Goal: Information Seeking & Learning: Learn about a topic

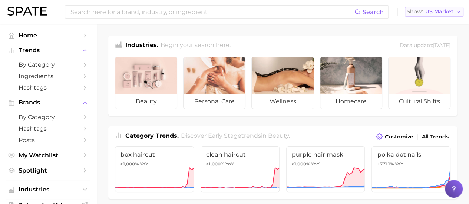
click at [445, 10] on span "US Market" at bounding box center [439, 12] width 28 height 4
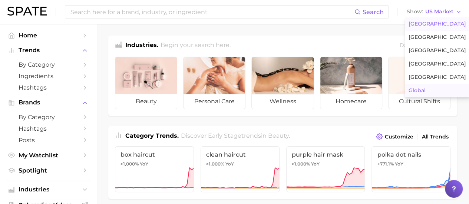
click at [423, 93] on span "Global" at bounding box center [416, 90] width 17 height 6
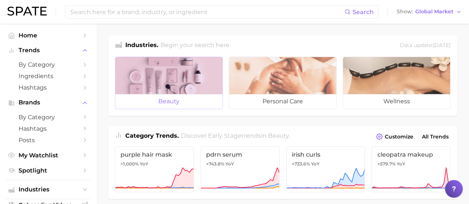
click at [185, 80] on div at bounding box center [168, 75] width 107 height 37
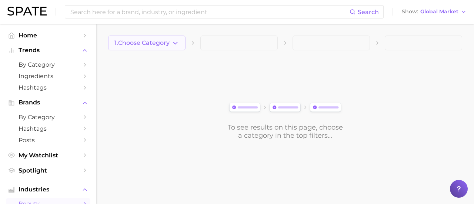
click at [172, 44] on icon "button" at bounding box center [176, 43] width 8 height 8
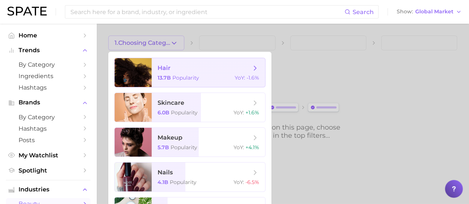
drag, startPoint x: 173, startPoint y: 72, endPoint x: 158, endPoint y: 71, distance: 14.9
click at [158, 71] on span "hair" at bounding box center [164, 67] width 13 height 7
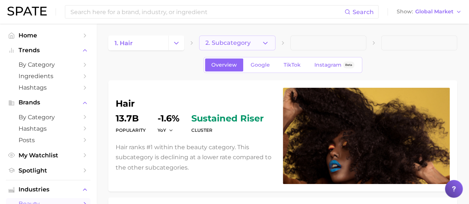
click at [236, 43] on span "2. Subcategory" at bounding box center [227, 43] width 45 height 7
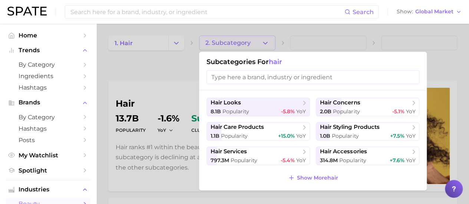
click at [144, 79] on div at bounding box center [234, 102] width 469 height 204
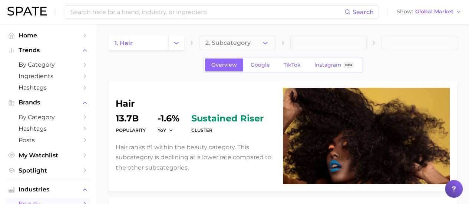
click at [250, 41] on button "2. Subcategory" at bounding box center [237, 43] width 76 height 15
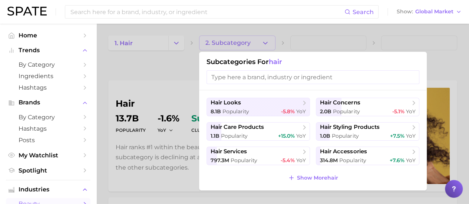
click at [166, 65] on div at bounding box center [234, 102] width 469 height 204
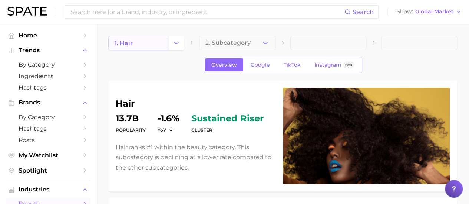
click at [163, 41] on link "1. hair" at bounding box center [138, 43] width 60 height 15
click at [175, 42] on polyline "Change Category" at bounding box center [177, 43] width 4 height 2
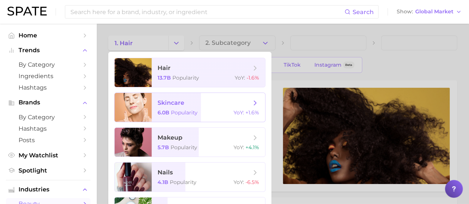
click at [169, 107] on span "skincare 6.0b Popularity YoY : +1.6%" at bounding box center [208, 107] width 113 height 29
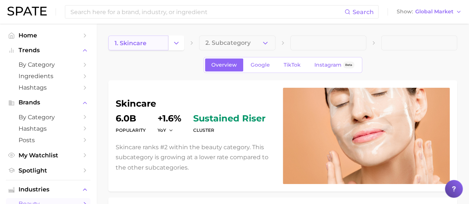
click at [164, 41] on link "1. skincare" at bounding box center [138, 43] width 60 height 15
click at [181, 36] on button "Change Category" at bounding box center [176, 43] width 16 height 15
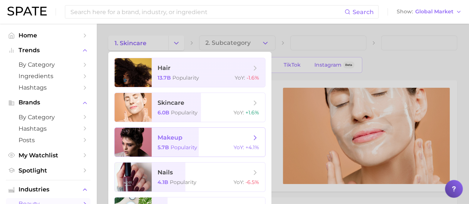
click at [176, 144] on span "makeup 5.7b Popularity YoY : +4.1%" at bounding box center [208, 142] width 113 height 29
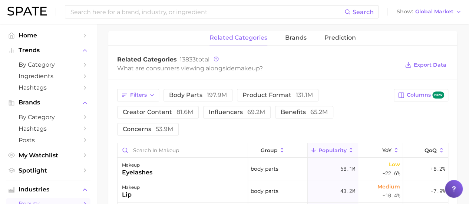
scroll to position [259, 0]
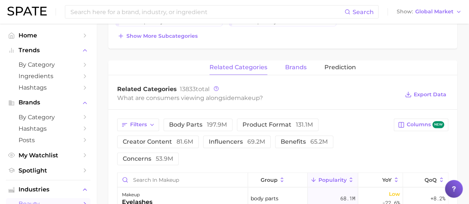
click at [289, 66] on span "brands" at bounding box center [295, 67] width 21 height 7
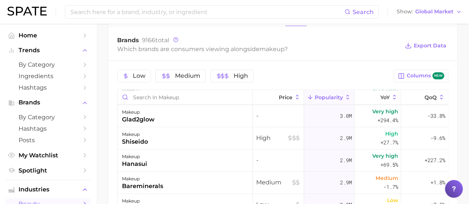
scroll to position [2483, 0]
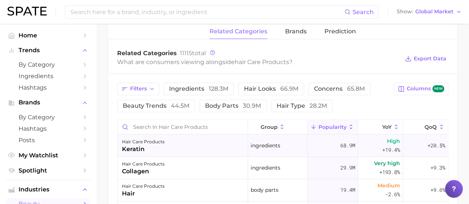
scroll to position [222, 0]
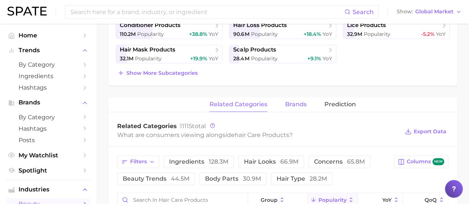
click at [294, 102] on span "brands" at bounding box center [295, 104] width 21 height 7
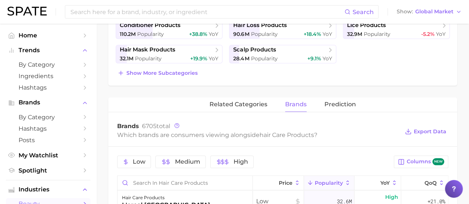
drag, startPoint x: 298, startPoint y: 103, endPoint x: 231, endPoint y: 89, distance: 67.7
click at [232, 90] on div "hair care products Popularity 1.1b YoY +15.0% cluster sustained riser Hair care…" at bounding box center [282, 123] width 349 height 531
click at [231, 89] on div "hair care products Popularity 1.1b YoY +15.0% cluster sustained riser Hair care…" at bounding box center [282, 123] width 349 height 531
click at [234, 103] on span "related categories" at bounding box center [238, 104] width 58 height 7
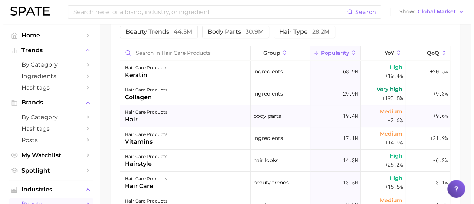
scroll to position [371, 0]
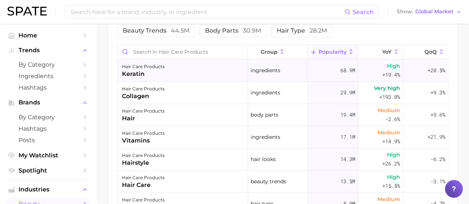
click at [168, 78] on div "hair care products keratin" at bounding box center [182, 71] width 130 height 22
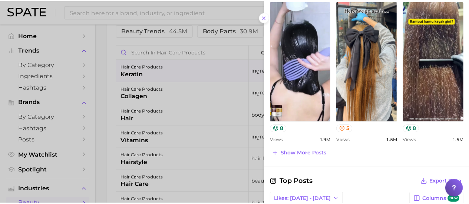
scroll to position [367, 0]
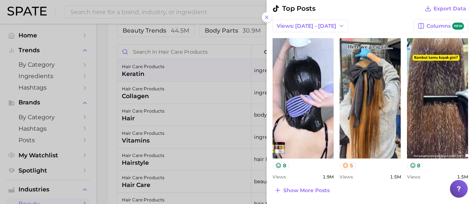
click at [150, 80] on div at bounding box center [237, 102] width 474 height 204
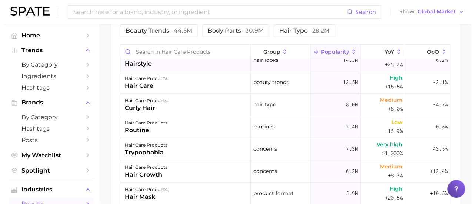
scroll to position [111, 0]
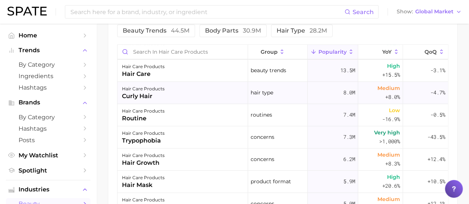
click at [168, 92] on div "hair care products curly hair" at bounding box center [182, 93] width 130 height 22
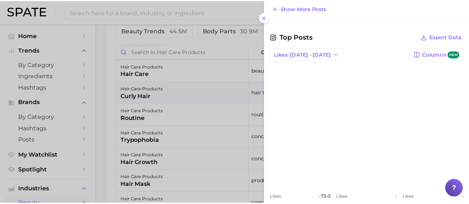
scroll to position [556, 0]
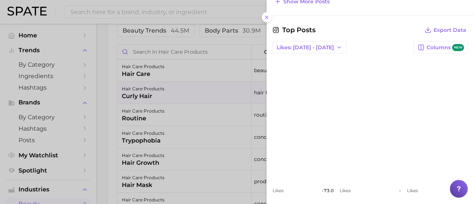
click at [205, 88] on div at bounding box center [237, 102] width 474 height 204
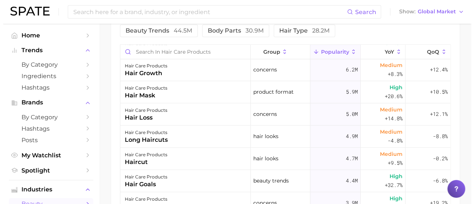
scroll to position [148, 0]
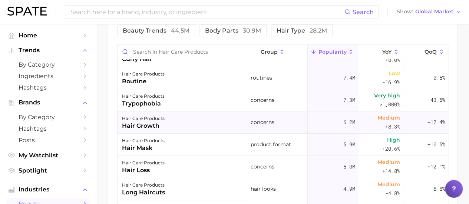
click at [181, 122] on div "hair care products hair growth" at bounding box center [182, 123] width 130 height 22
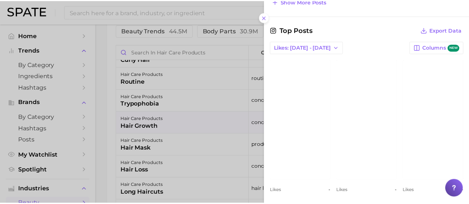
scroll to position [537, 0]
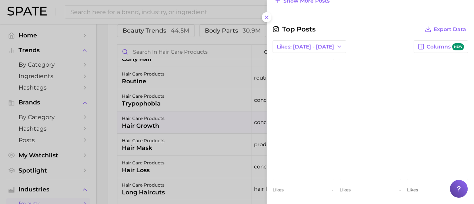
click at [152, 113] on div at bounding box center [237, 102] width 474 height 204
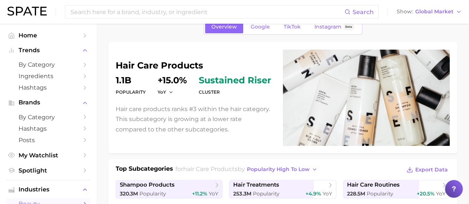
scroll to position [0, 0]
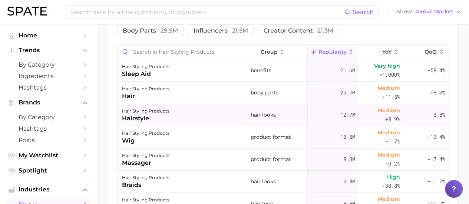
scroll to position [148, 0]
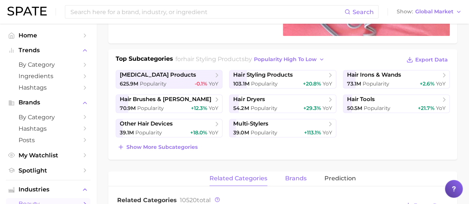
click at [297, 173] on button "brands" at bounding box center [295, 179] width 21 height 14
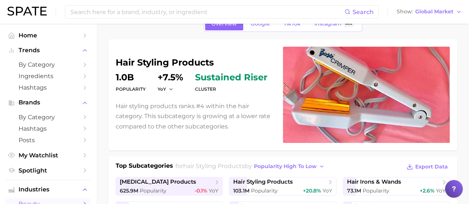
scroll to position [0, 0]
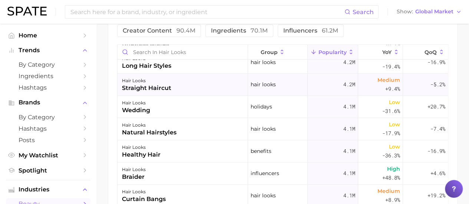
scroll to position [1112, 0]
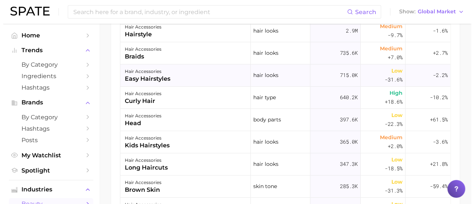
scroll to position [37, 0]
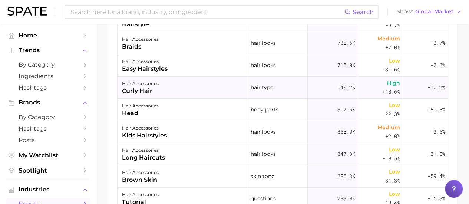
click at [207, 83] on div "hair accessories curly hair" at bounding box center [182, 88] width 130 height 22
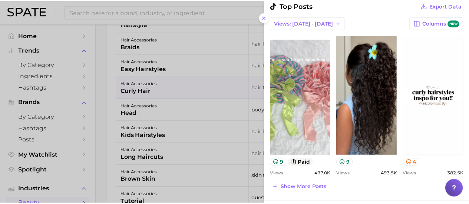
scroll to position [408, 0]
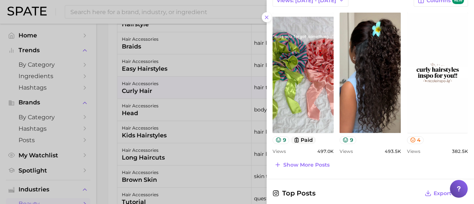
click at [113, 83] on div at bounding box center [237, 102] width 474 height 204
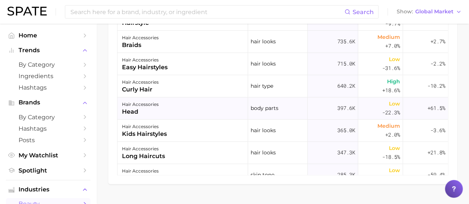
scroll to position [165, 0]
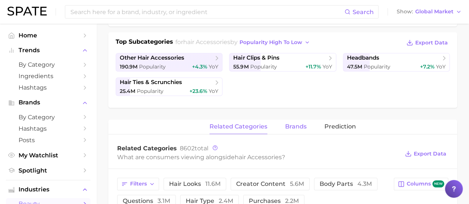
click at [304, 125] on span "brands" at bounding box center [295, 126] width 21 height 7
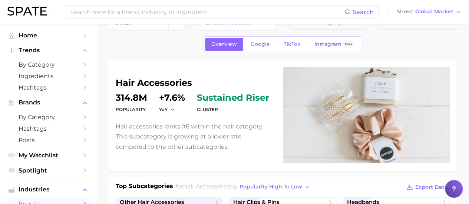
scroll to position [0, 0]
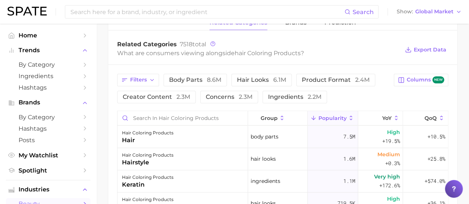
scroll to position [259, 0]
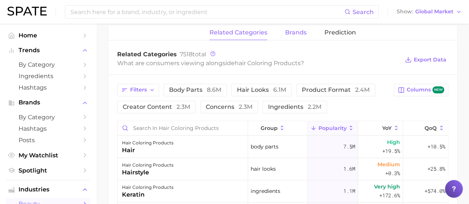
click at [294, 34] on span "brands" at bounding box center [295, 32] width 21 height 7
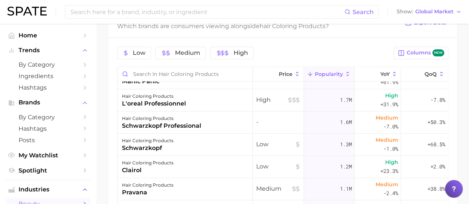
scroll to position [185, 0]
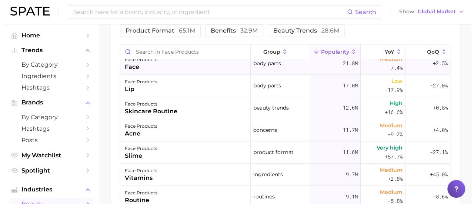
scroll to position [74, 0]
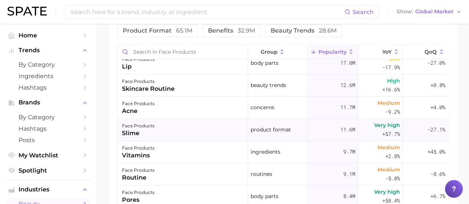
click at [202, 130] on div "face products slime" at bounding box center [182, 130] width 130 height 22
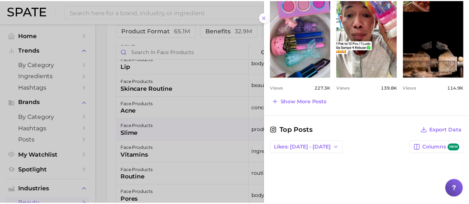
scroll to position [408, 0]
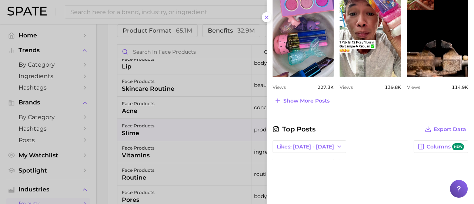
click at [110, 111] on div at bounding box center [237, 102] width 474 height 204
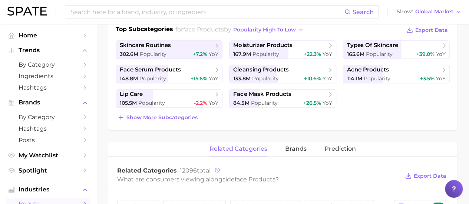
scroll to position [185, 0]
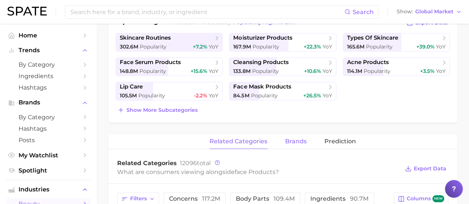
click at [299, 141] on span "brands" at bounding box center [295, 141] width 21 height 7
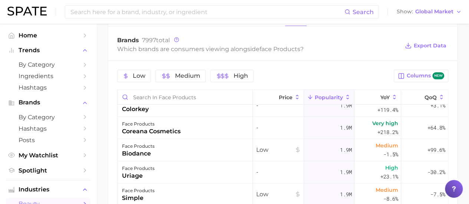
scroll to position [2150, 0]
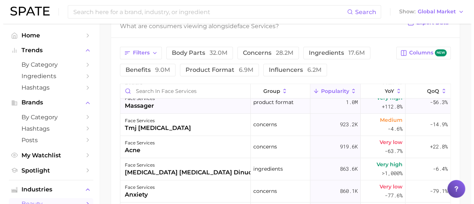
scroll to position [259, 0]
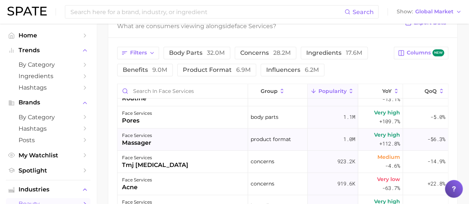
click at [220, 137] on div "face services massager" at bounding box center [182, 140] width 130 height 22
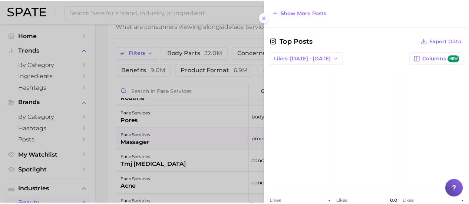
scroll to position [479, 0]
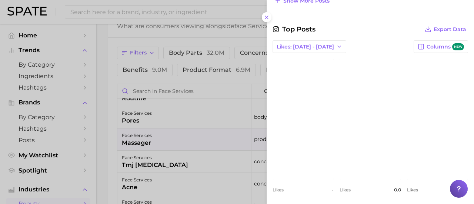
click at [125, 123] on div at bounding box center [237, 102] width 474 height 204
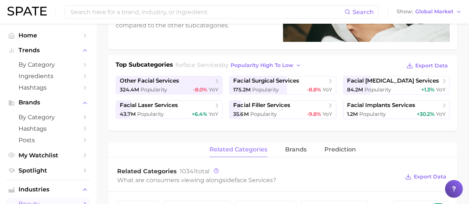
scroll to position [185, 0]
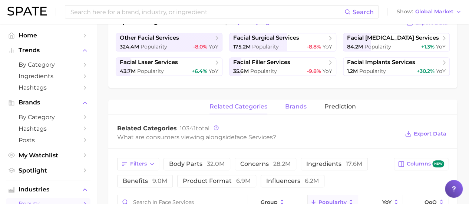
click at [295, 106] on span "brands" at bounding box center [295, 106] width 21 height 7
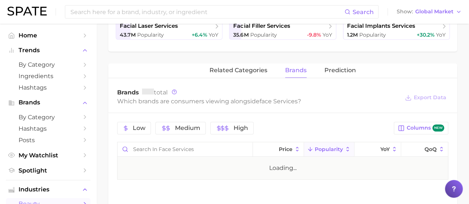
scroll to position [274, 0]
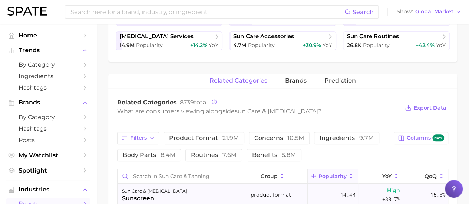
scroll to position [185, 0]
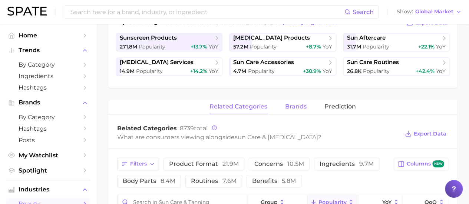
click at [296, 101] on button "brands" at bounding box center [295, 107] width 21 height 14
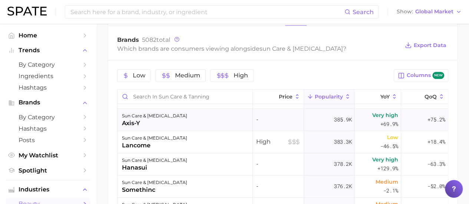
scroll to position [1520, 0]
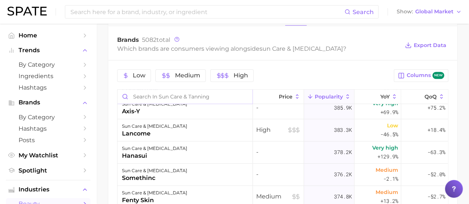
click at [198, 94] on input "Search in sun care & tanning" at bounding box center [184, 97] width 135 height 14
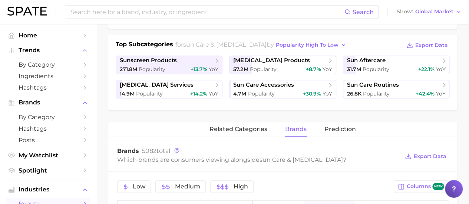
scroll to position [200, 0]
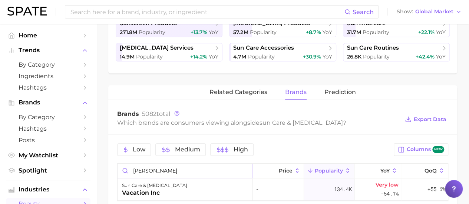
type input "vaca"
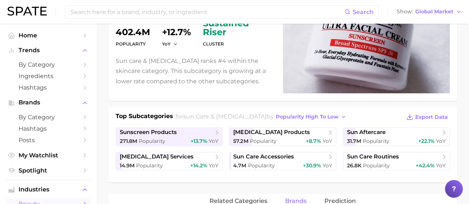
scroll to position [89, 0]
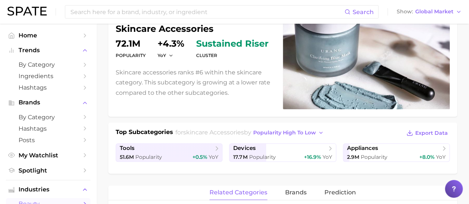
scroll to position [111, 0]
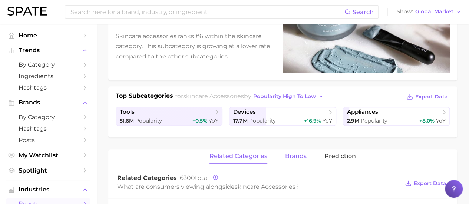
click at [290, 159] on button "brands" at bounding box center [295, 156] width 21 height 14
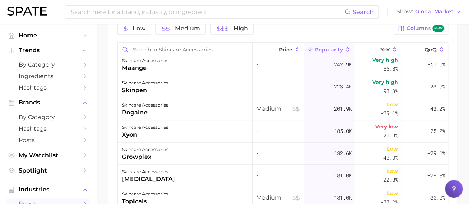
scroll to position [334, 0]
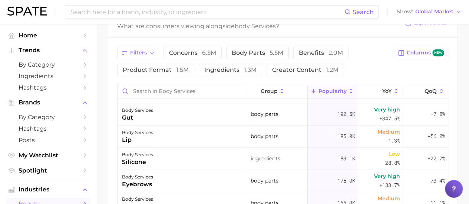
scroll to position [519, 0]
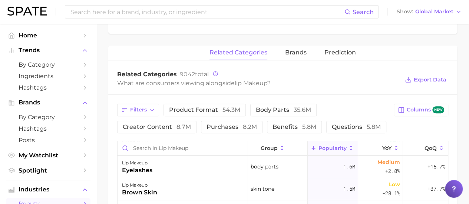
scroll to position [222, 0]
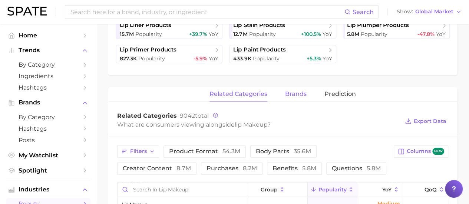
click at [285, 95] on span "brands" at bounding box center [295, 94] width 21 height 7
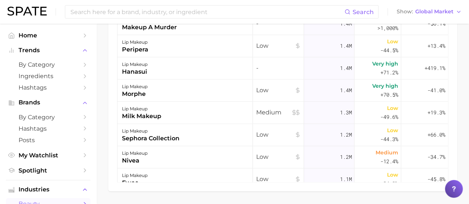
scroll to position [1038, 0]
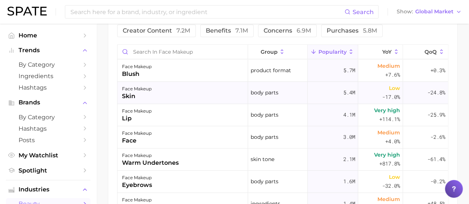
scroll to position [185, 0]
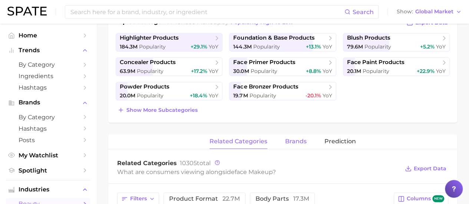
click at [301, 135] on button "brands" at bounding box center [295, 142] width 21 height 14
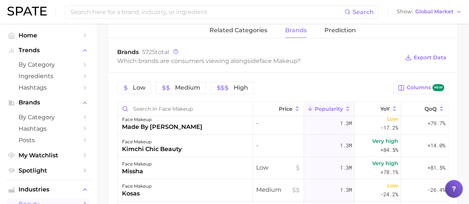
scroll to position [1483, 0]
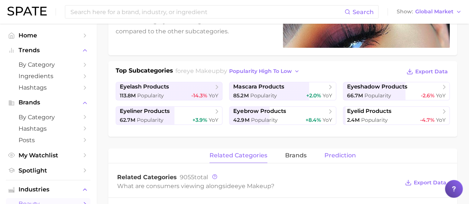
scroll to position [148, 0]
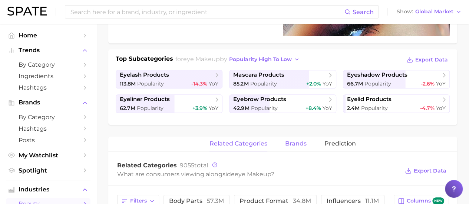
click at [306, 144] on span "brands" at bounding box center [295, 143] width 21 height 7
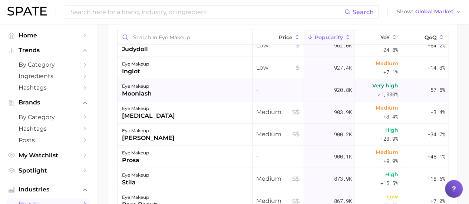
scroll to position [1001, 0]
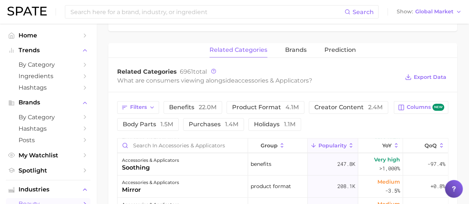
scroll to position [259, 0]
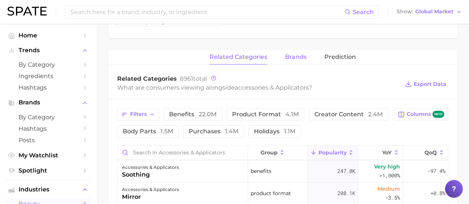
click at [298, 59] on span "brands" at bounding box center [295, 57] width 21 height 7
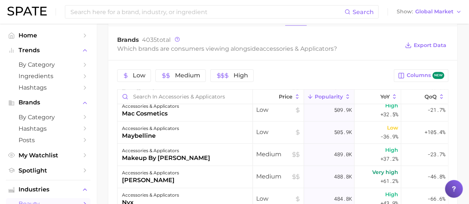
scroll to position [408, 0]
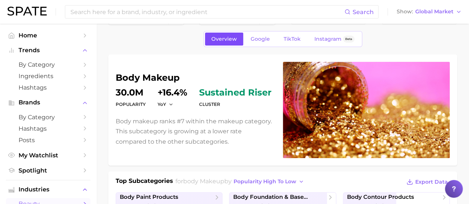
scroll to position [37, 0]
